Goal: Transaction & Acquisition: Book appointment/travel/reservation

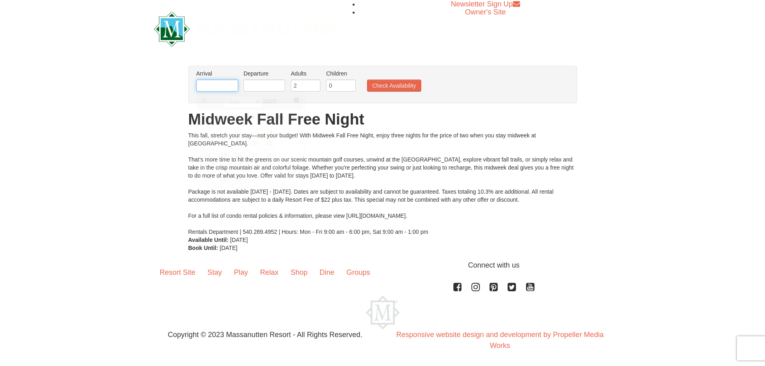
click at [210, 86] on input "text" at bounding box center [217, 85] width 42 height 12
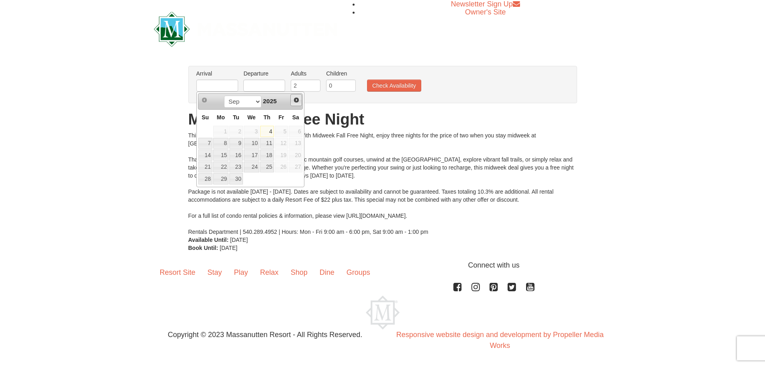
click at [295, 99] on span "Next" at bounding box center [296, 100] width 6 height 6
click at [203, 100] on span "Prev" at bounding box center [204, 100] width 6 height 6
click at [238, 177] on link "30" at bounding box center [236, 178] width 14 height 11
type input "[DATE]"
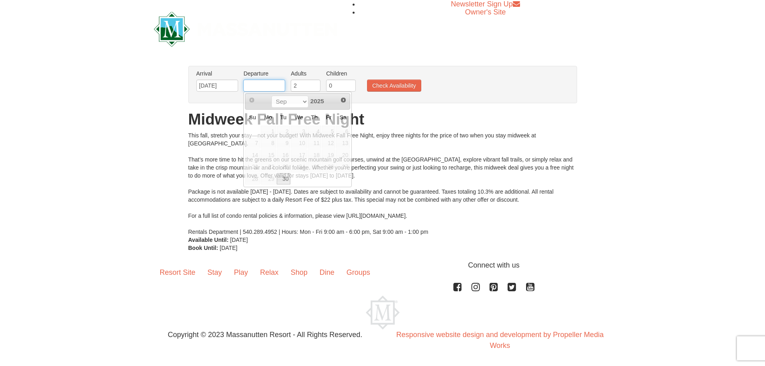
click at [255, 86] on input "text" at bounding box center [264, 85] width 42 height 12
click at [345, 99] on span "Next" at bounding box center [343, 100] width 6 height 6
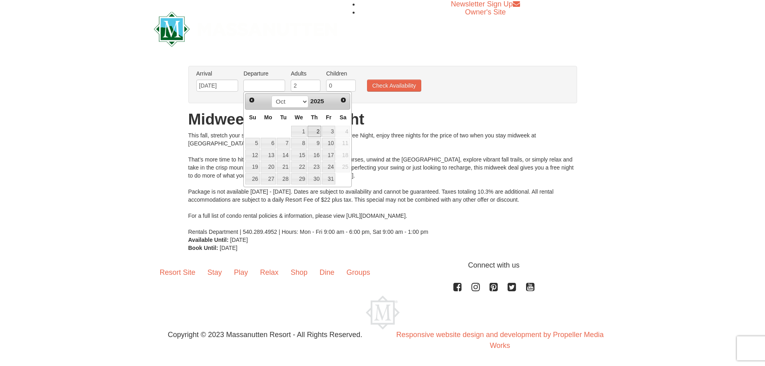
click at [315, 130] on link "2" at bounding box center [314, 131] width 14 height 11
type input "[DATE]"
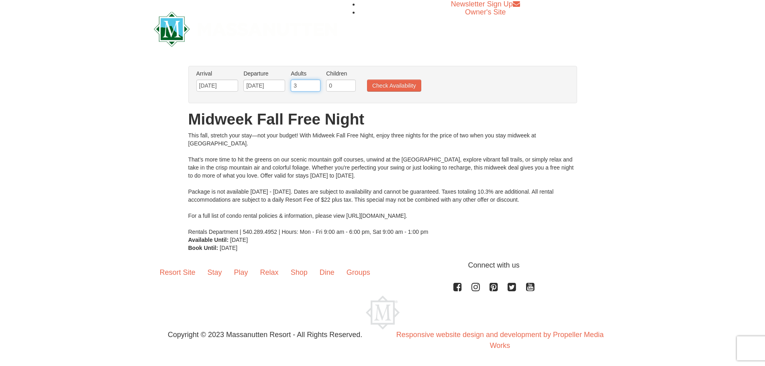
click at [314, 83] on input "3" at bounding box center [306, 85] width 30 height 12
type input "4"
click at [314, 83] on input "4" at bounding box center [306, 85] width 30 height 12
click at [385, 85] on button "Check Availability" at bounding box center [394, 85] width 54 height 12
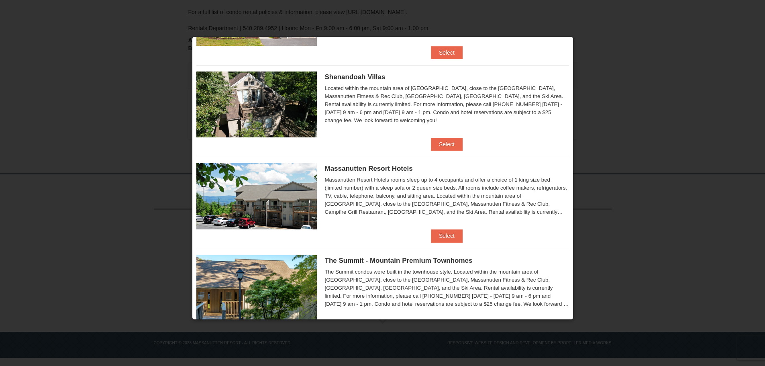
scroll to position [150, 0]
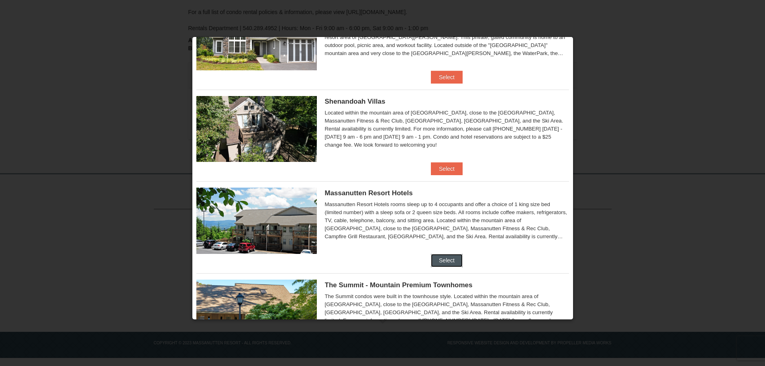
click at [446, 260] on button "Select" at bounding box center [447, 260] width 32 height 13
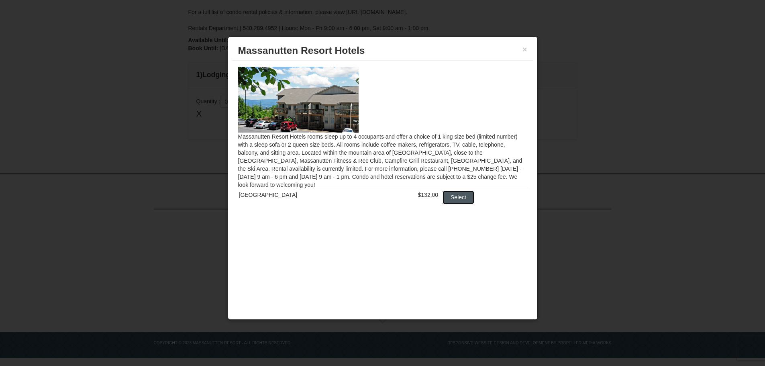
click at [455, 195] on button "Select" at bounding box center [458, 197] width 32 height 13
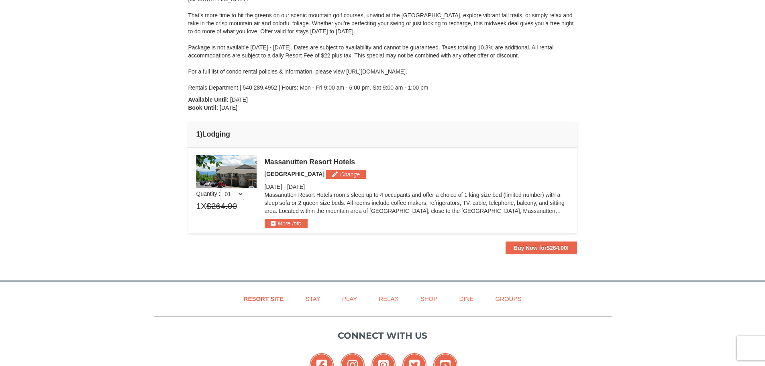
scroll to position [23, 0]
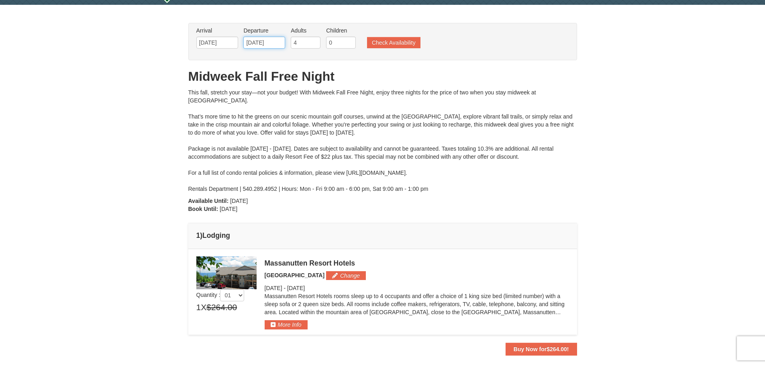
click at [259, 42] on input "10/02/2025" at bounding box center [264, 43] width 42 height 12
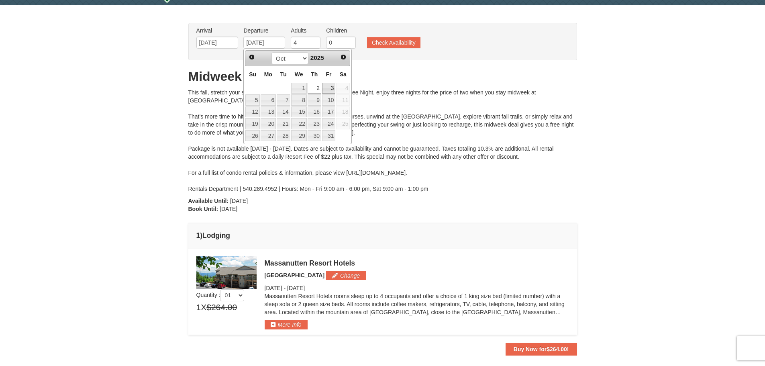
click at [330, 87] on link "3" at bounding box center [329, 88] width 14 height 11
type input "[DATE]"
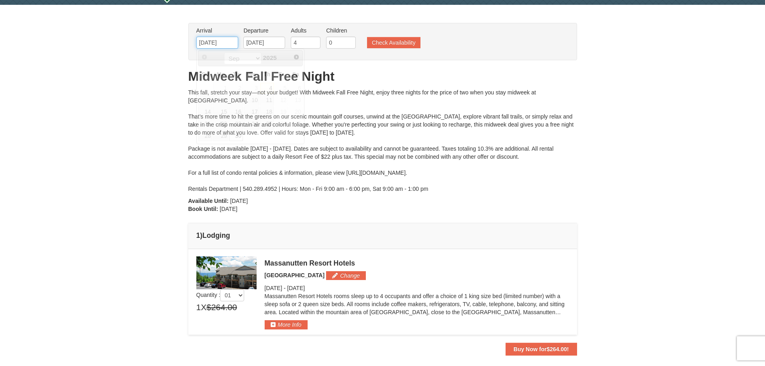
click at [219, 43] on input "[DATE]" at bounding box center [217, 43] width 42 height 12
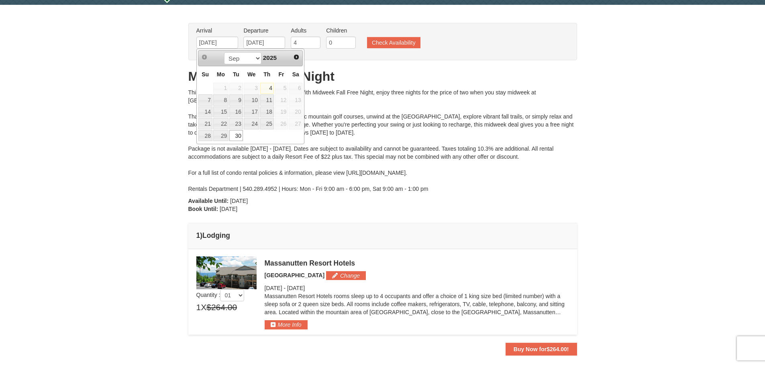
click at [235, 135] on link "30" at bounding box center [236, 135] width 14 height 11
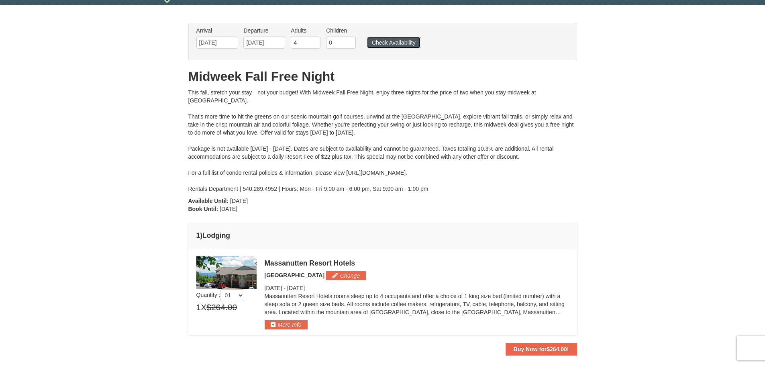
click at [407, 41] on button "Check Availability" at bounding box center [393, 42] width 53 height 11
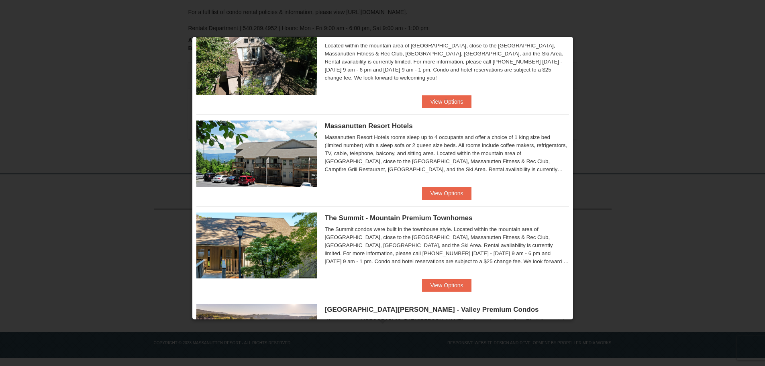
scroll to position [191, 0]
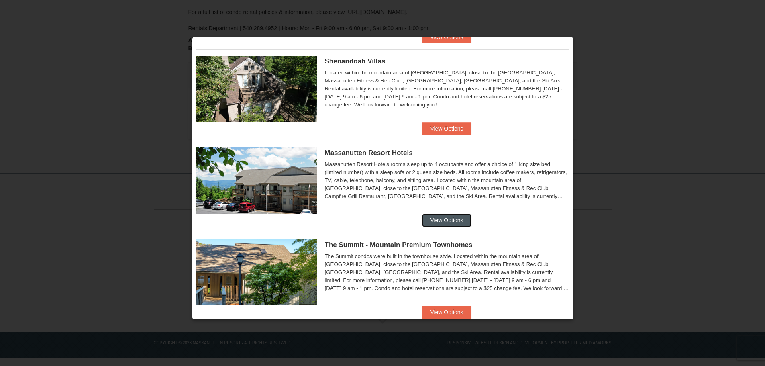
click at [443, 218] on button "View Options" at bounding box center [446, 220] width 49 height 13
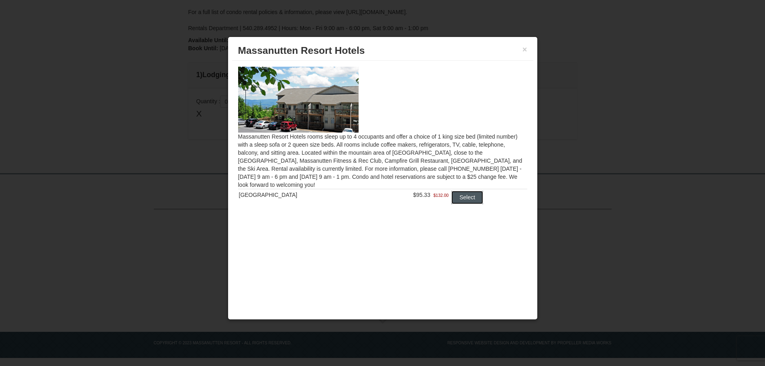
click at [464, 195] on button "Select" at bounding box center [467, 197] width 32 height 13
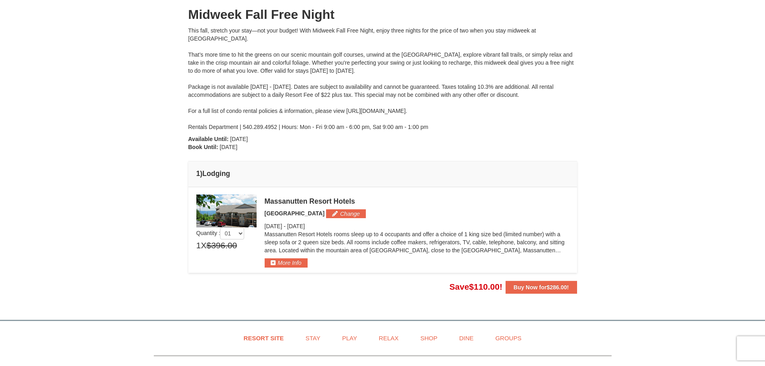
scroll to position [0, 0]
